Goal: Task Accomplishment & Management: Use online tool/utility

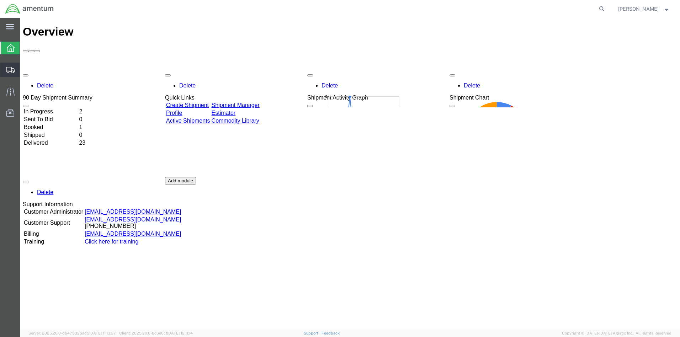
click at [0, 0] on span "Create from Template" at bounding box center [0, 0] width 0 height 0
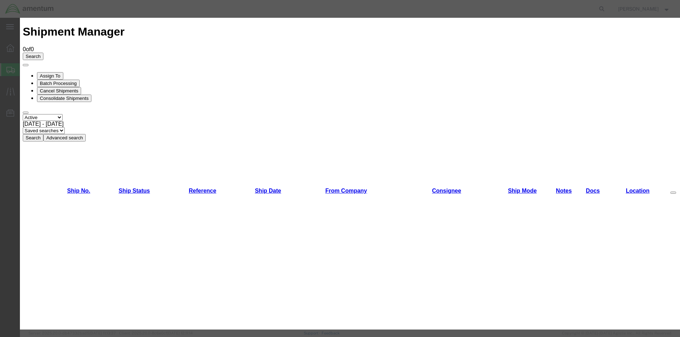
scroll to position [284, 0]
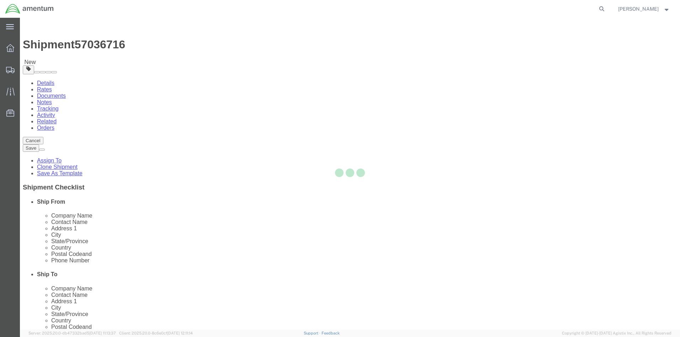
select select
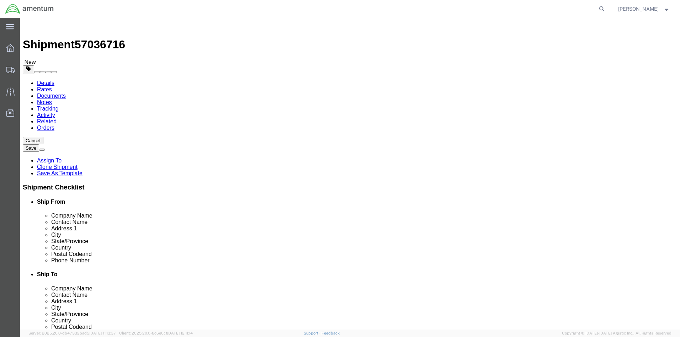
click div "[DATE] 10:00 AM"
click button "Apply"
click div "[DATE] 11:00 AM"
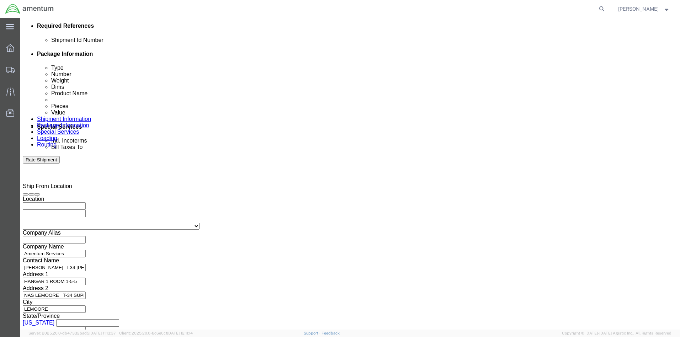
scroll to position [426, 0]
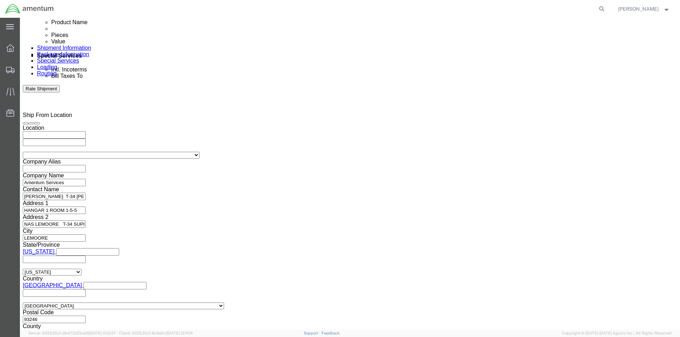
click input "2:00 AM"
type input "2:00 PM"
click button "Apply"
click input "[DATE]-001"
type input "[DATE]-001"
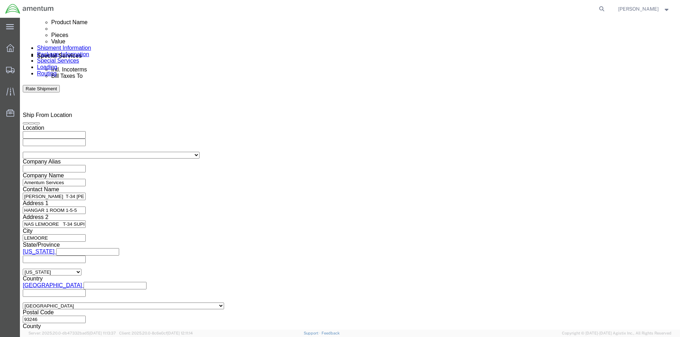
click button "Continue"
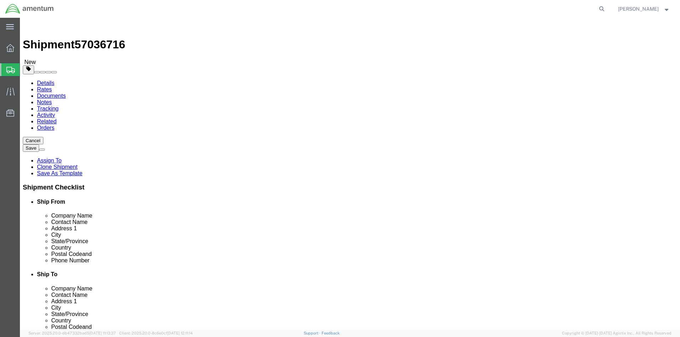
click link "Add Content"
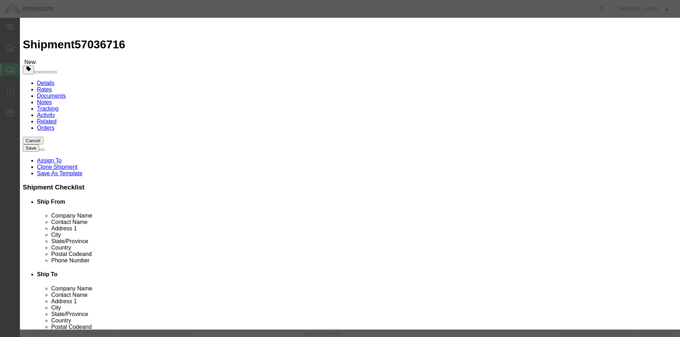
click input "text"
